Goal: Transaction & Acquisition: Book appointment/travel/reservation

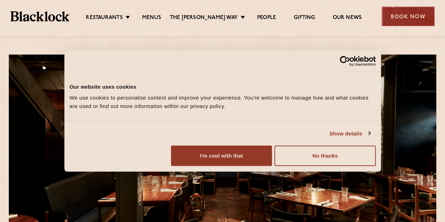
click at [419, 19] on div "Book Now" at bounding box center [408, 16] width 53 height 19
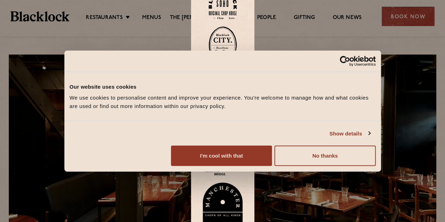
click at [376, 166] on div "I'm cool with that Customize Allow selection No thanks" at bounding box center [223, 156] width 306 height 20
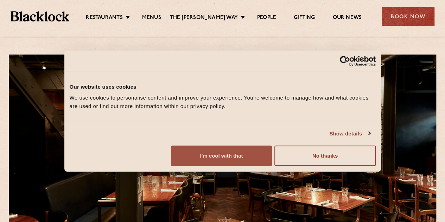
click at [272, 166] on button "I'm cool with that" at bounding box center [221, 156] width 101 height 20
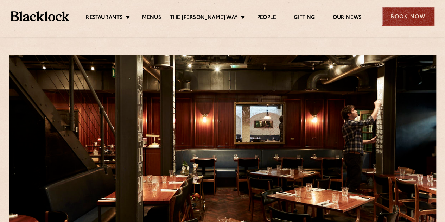
click at [410, 13] on div "Book Now" at bounding box center [408, 16] width 53 height 19
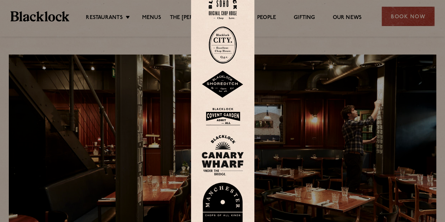
click at [225, 8] on img at bounding box center [223, 5] width 28 height 29
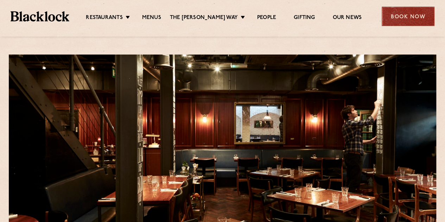
click at [408, 20] on div "Book Now" at bounding box center [408, 16] width 53 height 19
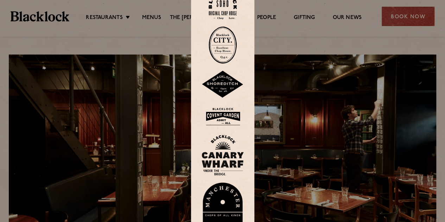
click at [225, 11] on img at bounding box center [223, 5] width 28 height 29
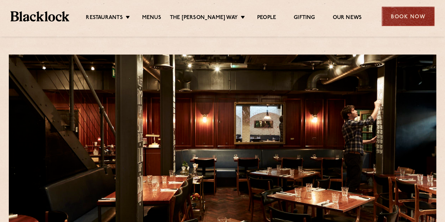
click at [408, 17] on div "Book Now" at bounding box center [408, 16] width 53 height 19
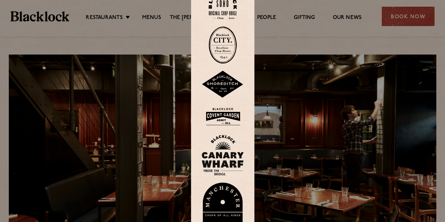
click at [223, 115] on img at bounding box center [223, 116] width 42 height 23
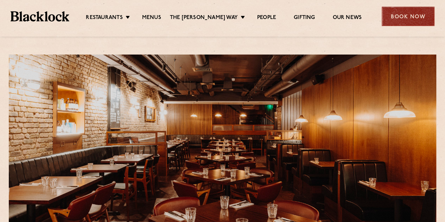
click at [397, 20] on div "Book Now" at bounding box center [408, 16] width 53 height 19
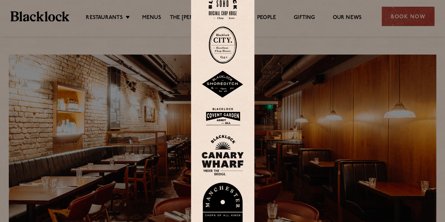
click at [218, 6] on img at bounding box center [223, 5] width 28 height 29
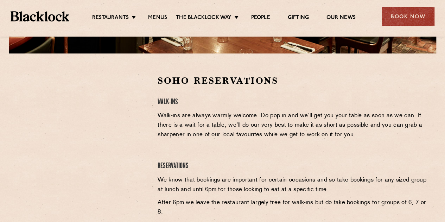
scroll to position [211, 0]
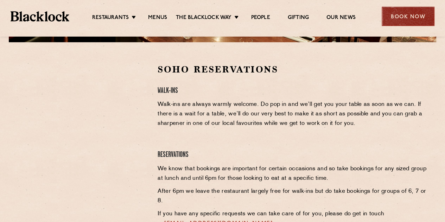
click at [399, 15] on div "Book Now" at bounding box center [408, 16] width 53 height 19
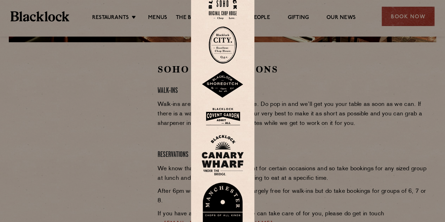
click at [225, 117] on img at bounding box center [223, 116] width 42 height 23
